Goal: Information Seeking & Learning: Find specific page/section

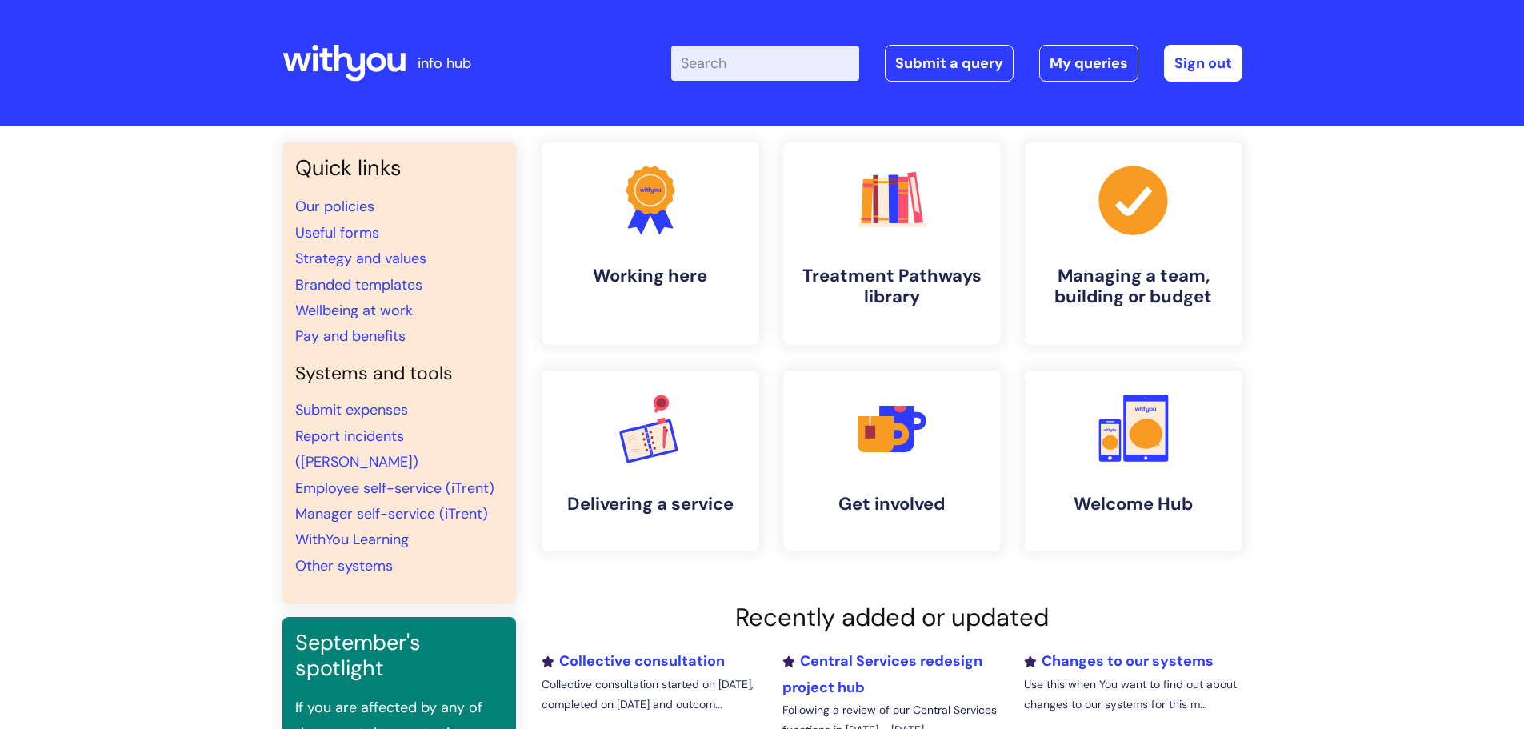
click at [707, 59] on input "Enter your search term here..." at bounding box center [765, 63] width 188 height 35
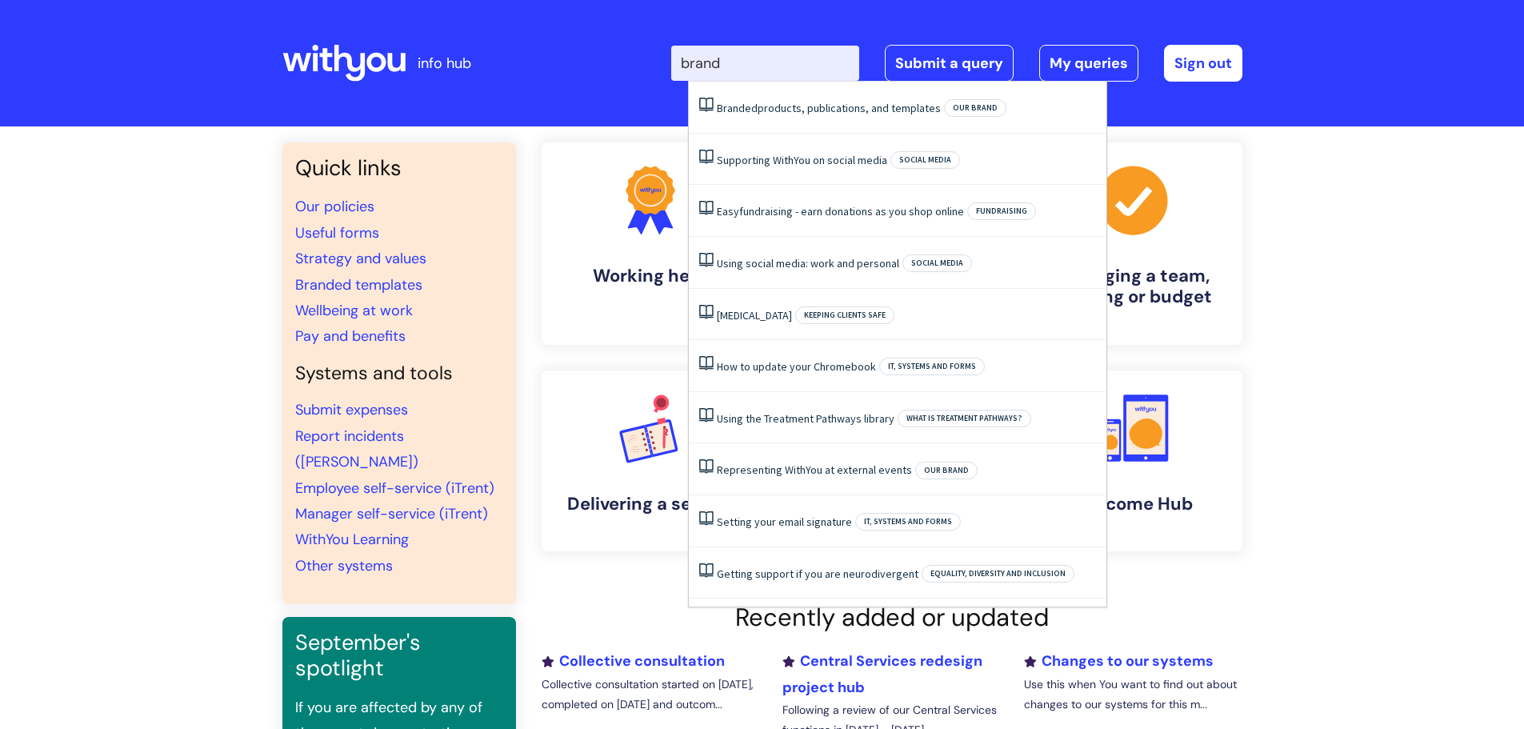
type input "brand"
click button "Search" at bounding box center [0, 0] width 0 height 0
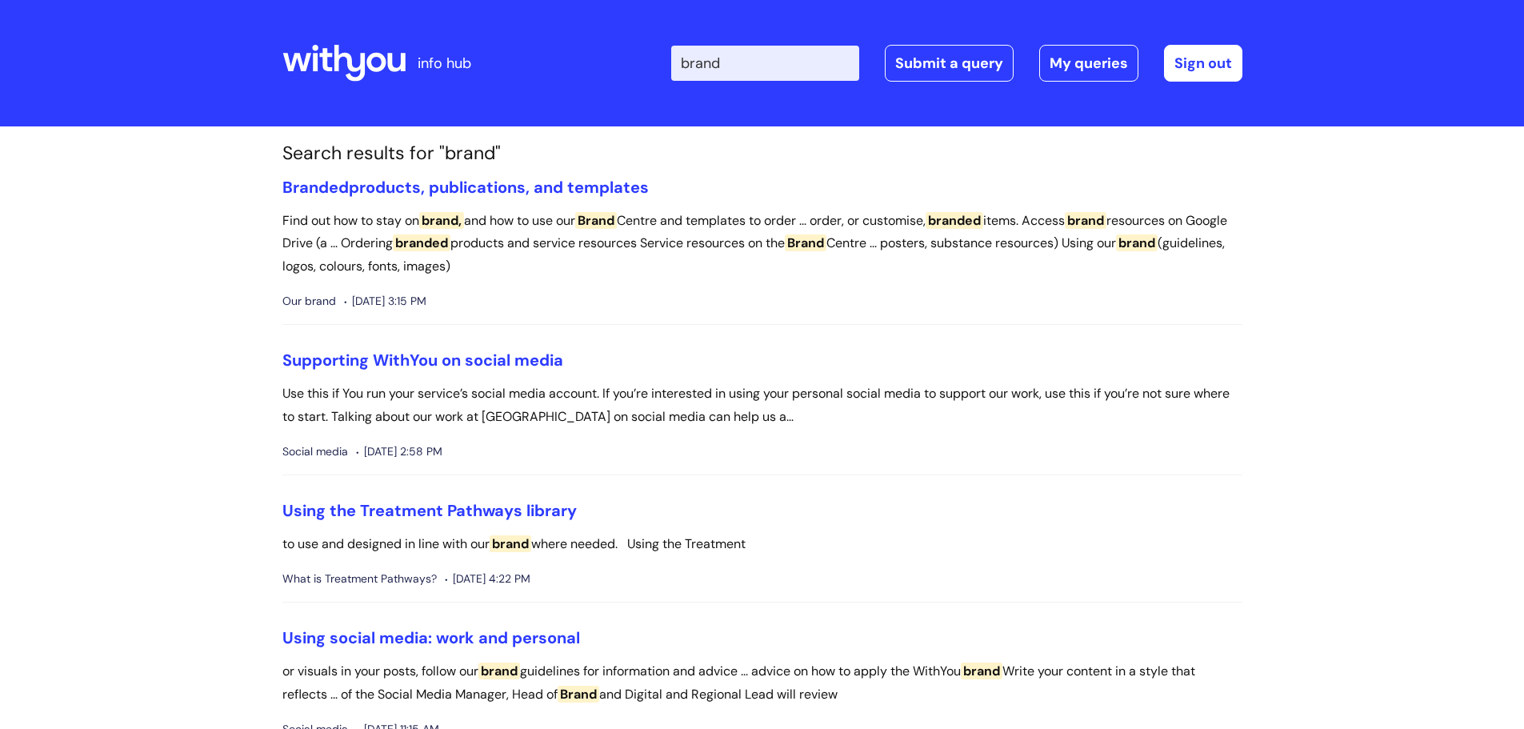
click at [756, 70] on input "brand" at bounding box center [765, 63] width 188 height 35
type input "brand centre"
click button "Search" at bounding box center [0, 0] width 0 height 0
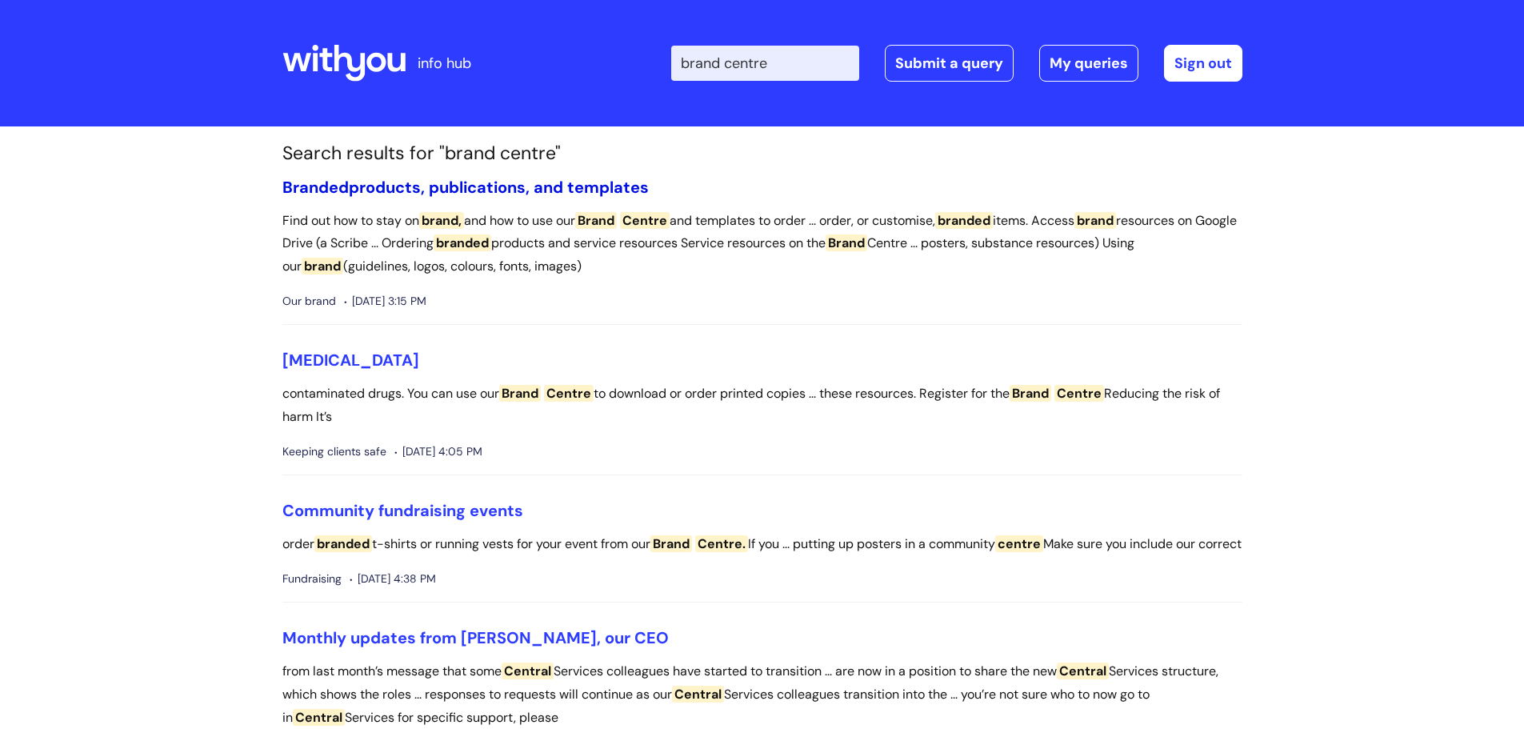
click at [525, 194] on link "Branded products, publications, and templates" at bounding box center [465, 187] width 366 height 21
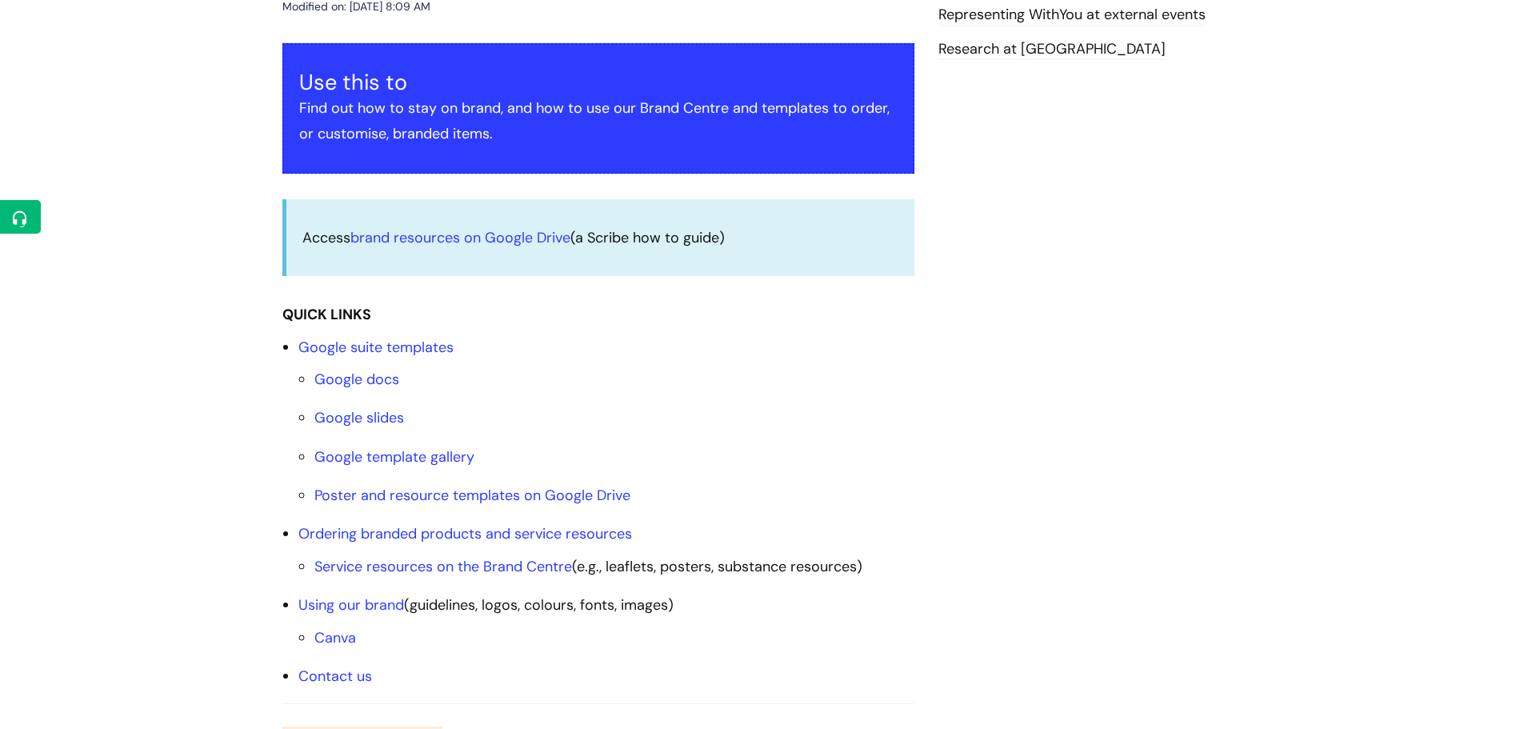
scroll to position [346, 0]
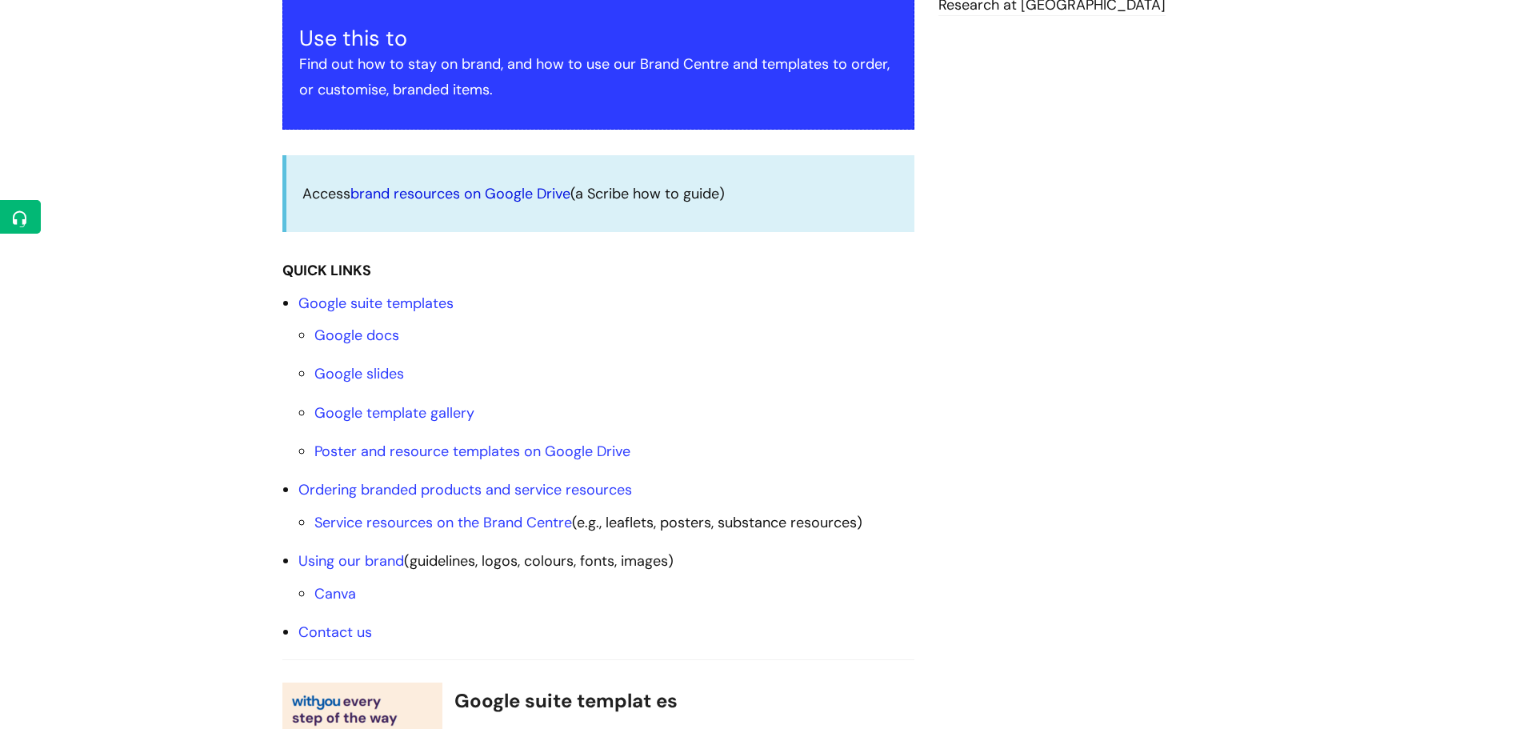
click at [516, 194] on link "brand resources on Google Drive" at bounding box center [460, 193] width 220 height 19
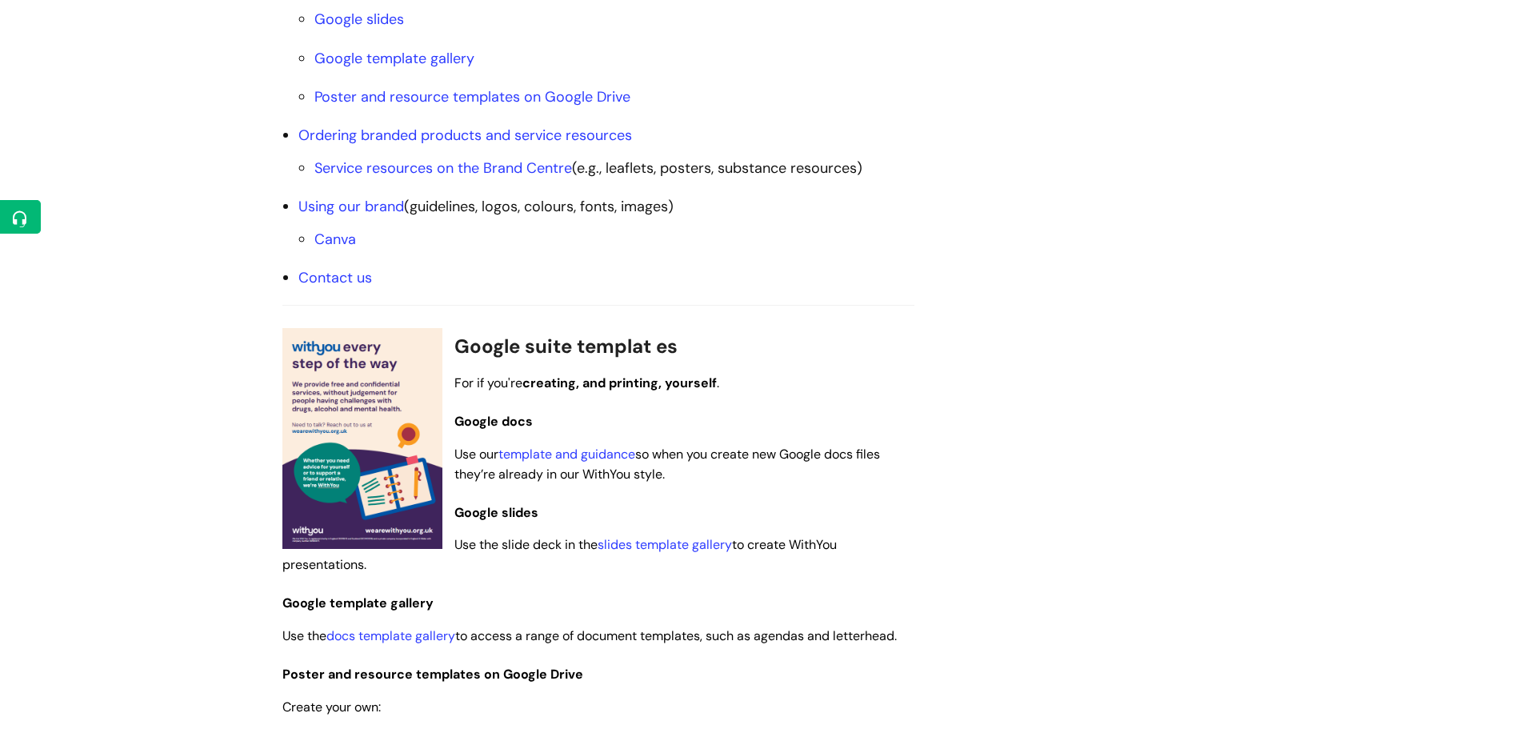
scroll to position [717, 0]
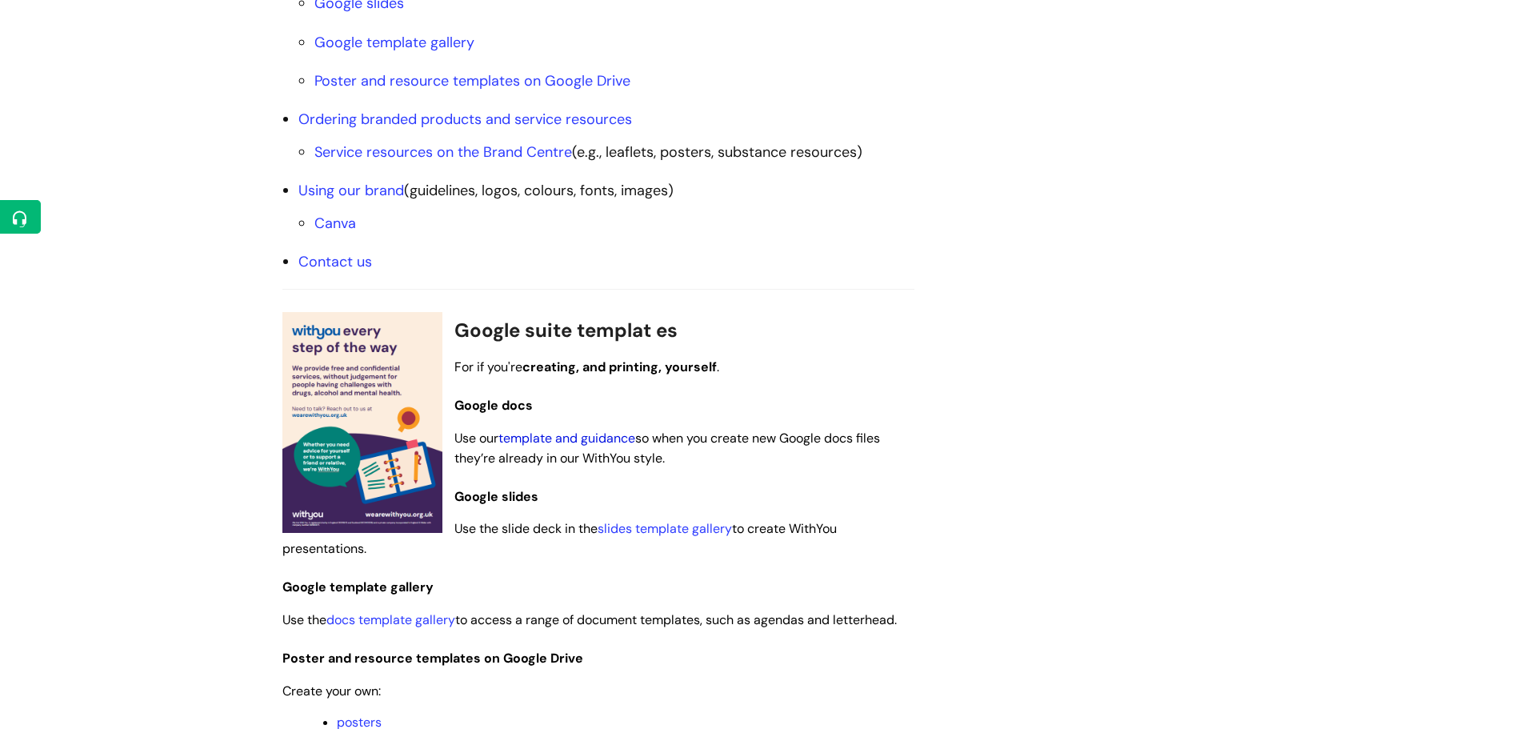
click at [561, 439] on link "template and guidance" at bounding box center [566, 438] width 137 height 17
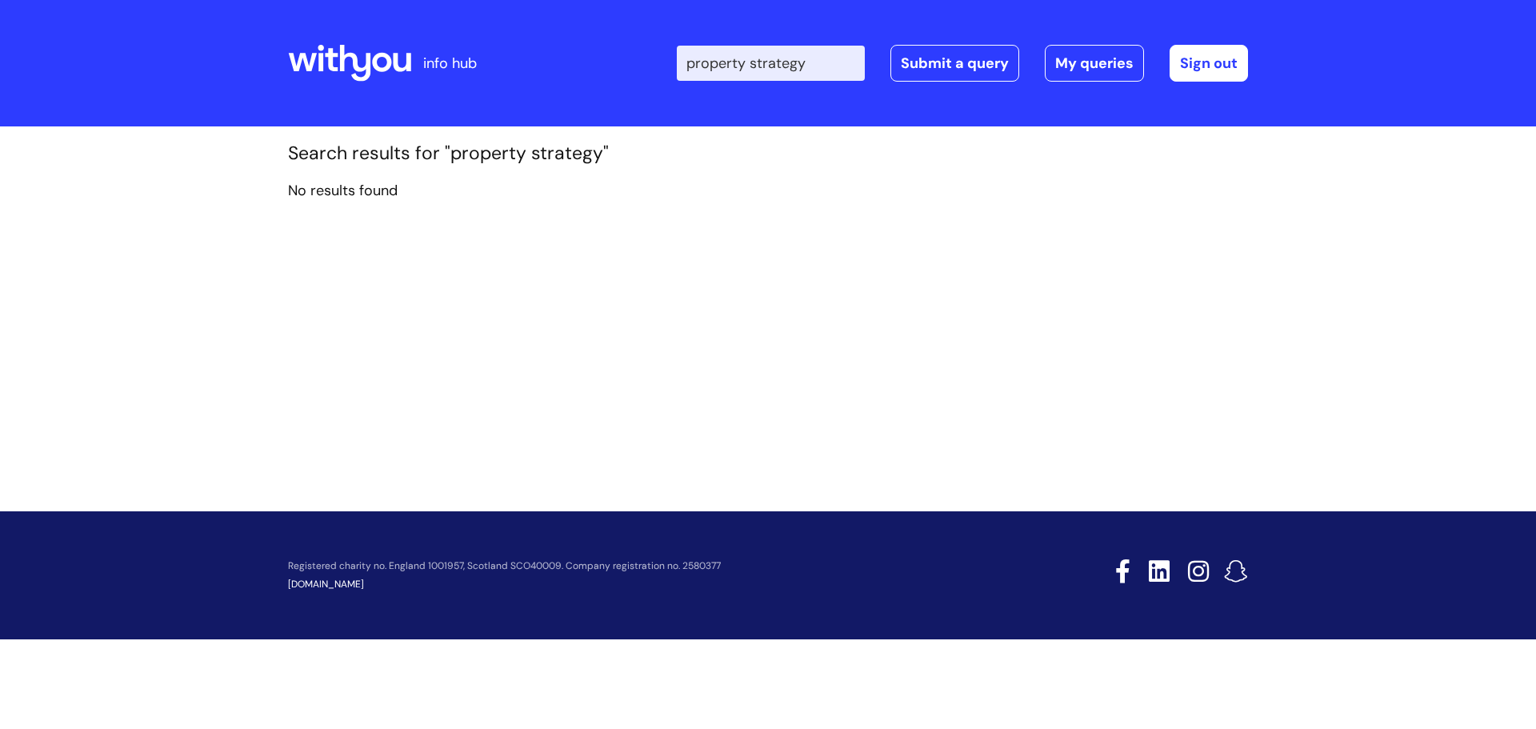
click at [815, 64] on input "property strategy" at bounding box center [771, 63] width 188 height 35
